Goal: Transaction & Acquisition: Purchase product/service

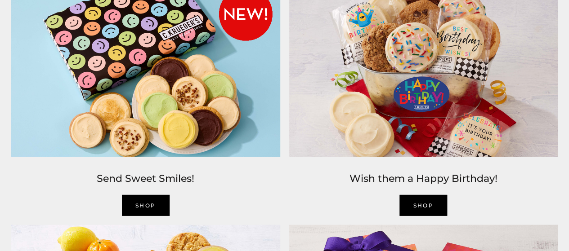
scroll to position [900, 0]
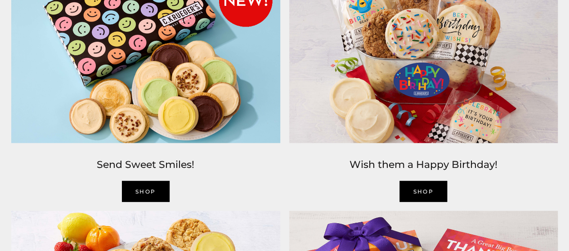
click at [419, 189] on link "SHOP" at bounding box center [423, 191] width 48 height 21
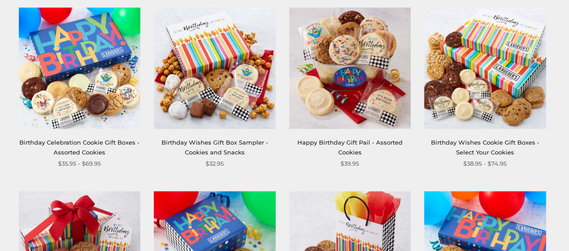
click at [94, 77] on img at bounding box center [79, 68] width 121 height 121
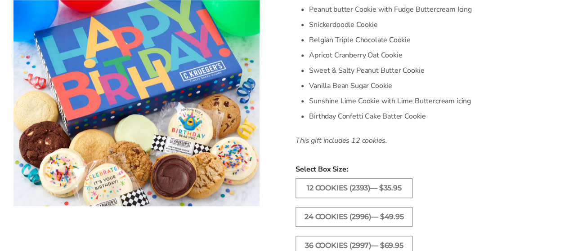
scroll to position [405, 0]
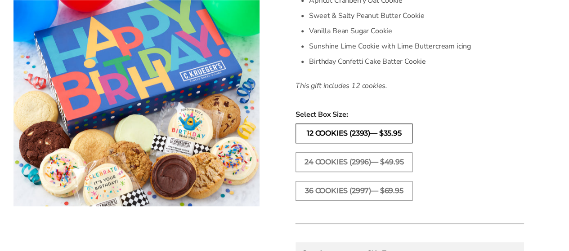
click at [382, 135] on label "12 COOKIES (2393)— $35.95" at bounding box center [354, 134] width 117 height 20
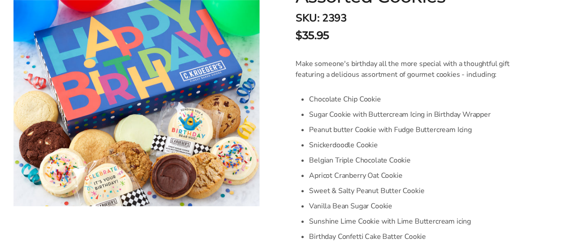
scroll to position [135, 0]
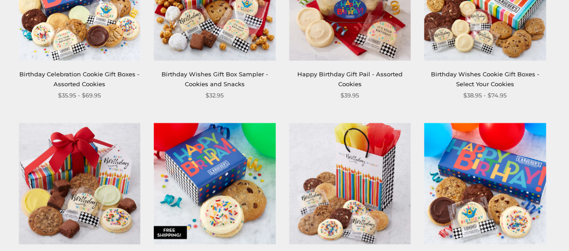
scroll to position [315, 0]
